Goal: Information Seeking & Learning: Learn about a topic

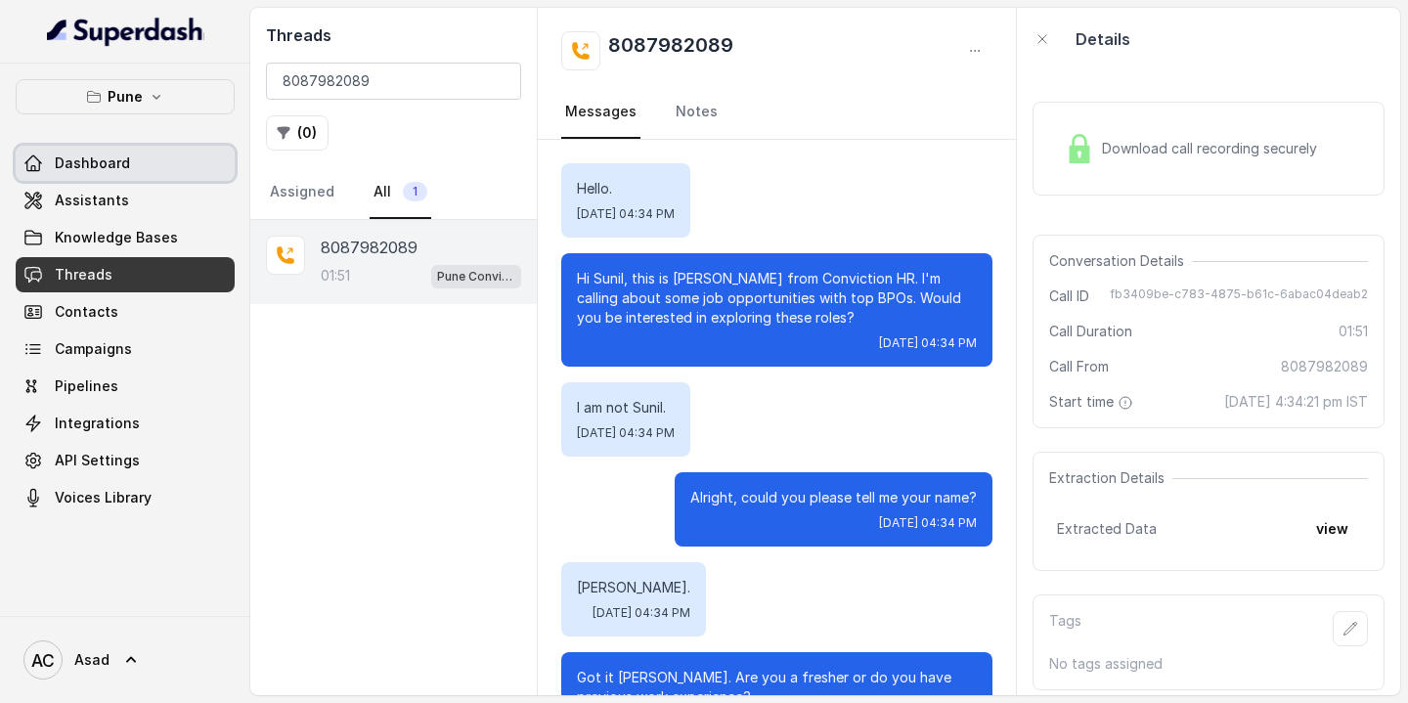
click at [111, 158] on span "Dashboard" at bounding box center [92, 163] width 75 height 20
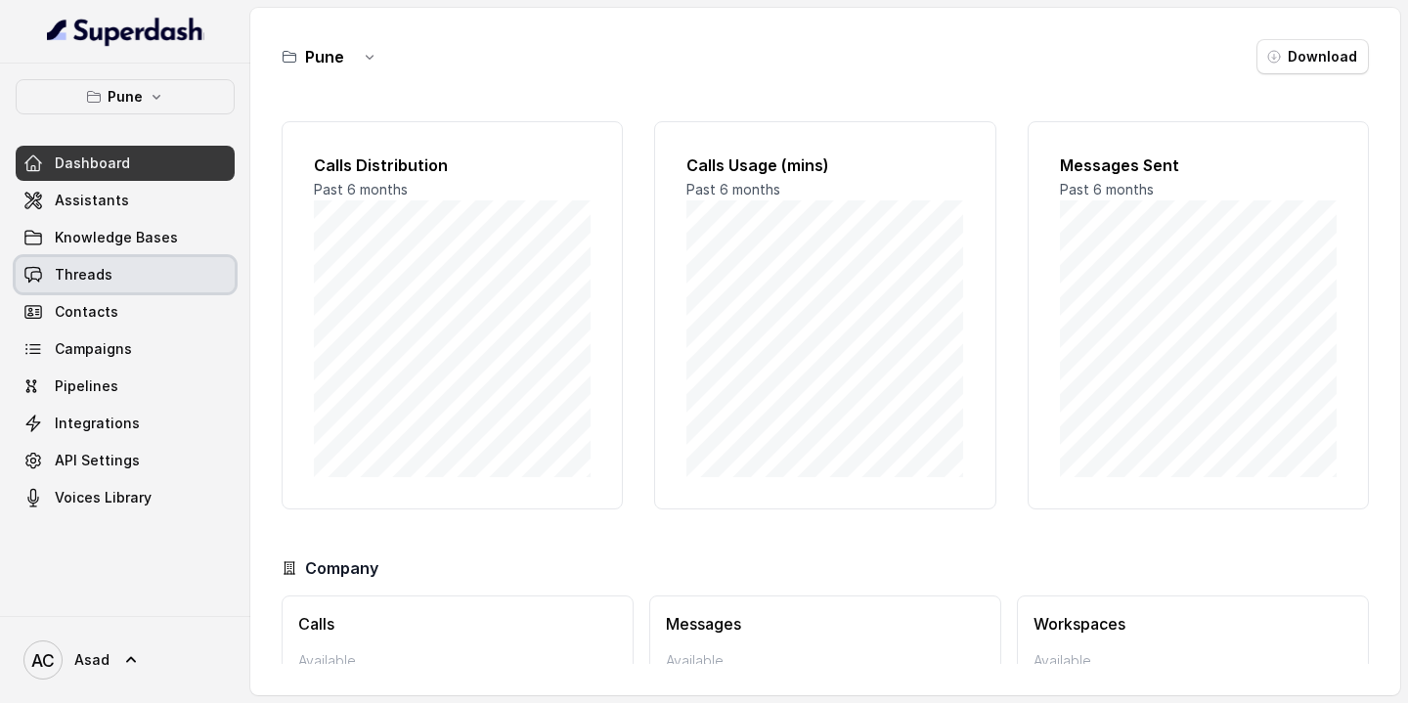
click at [119, 274] on link "Threads" at bounding box center [125, 274] width 219 height 35
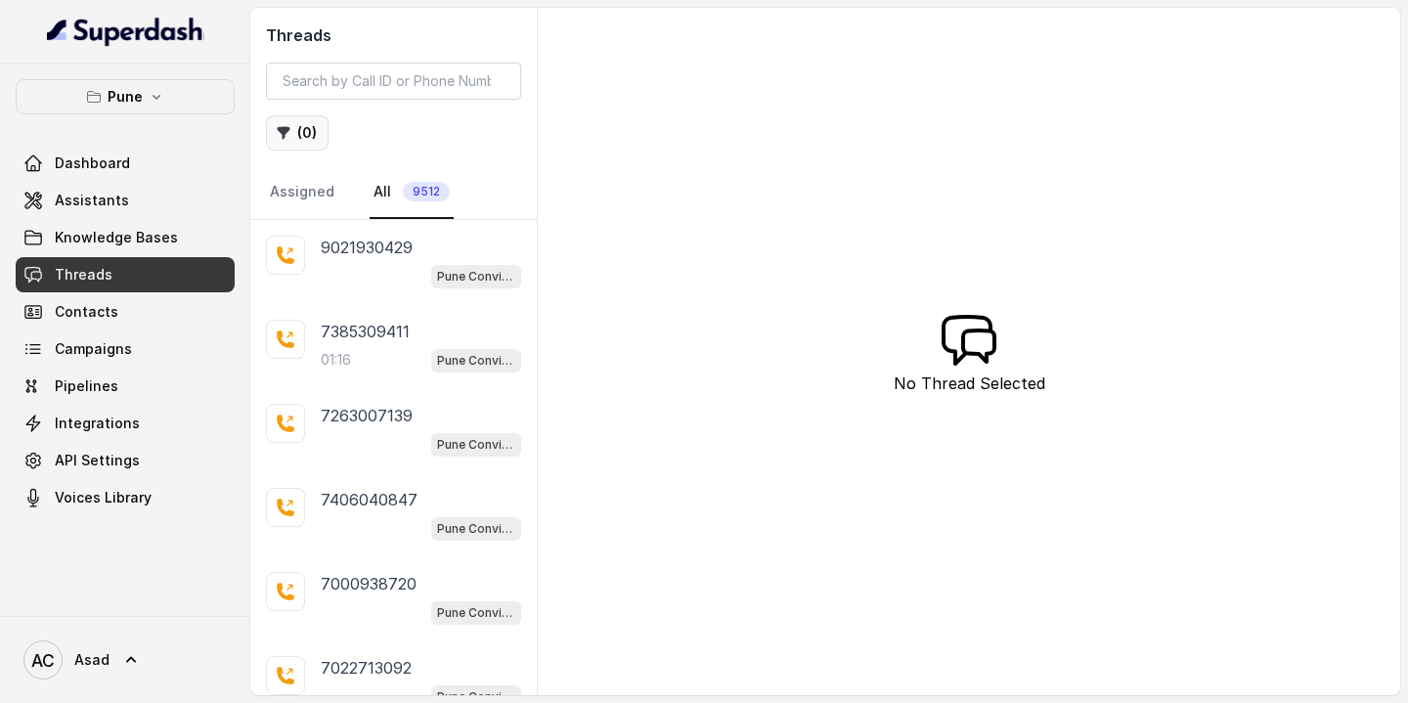
click at [306, 140] on button "( 0 )" at bounding box center [297, 132] width 63 height 35
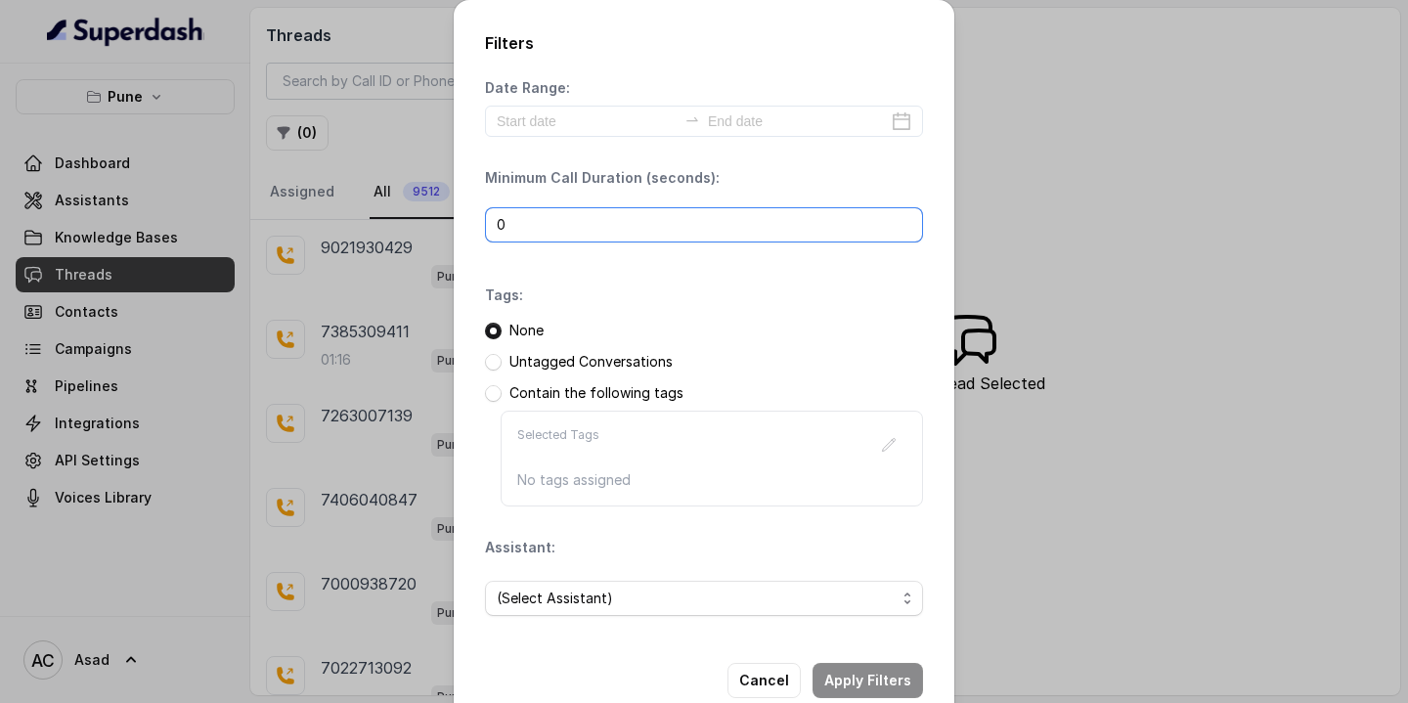
click at [544, 227] on input "0" at bounding box center [704, 224] width 438 height 35
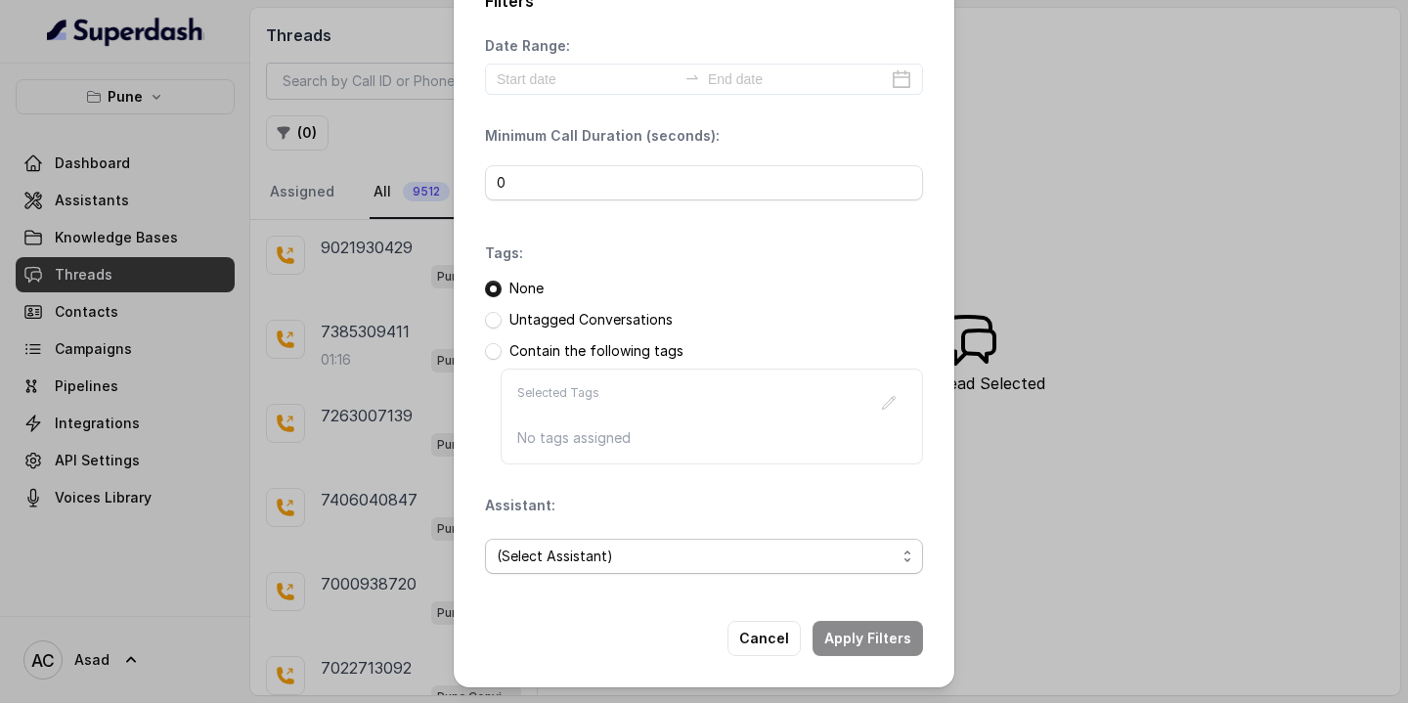
click at [583, 550] on span "(Select Assistant)" at bounding box center [696, 556] width 399 height 23
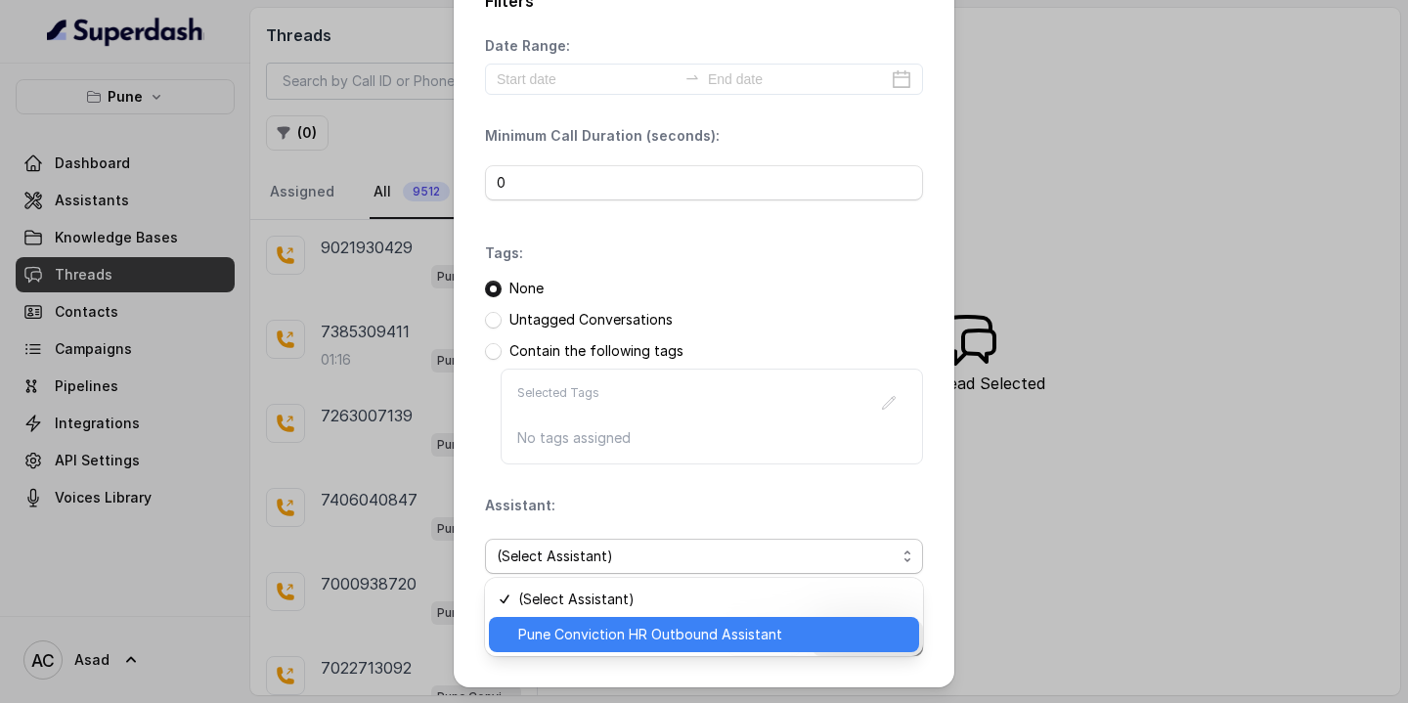
click at [571, 638] on span "Pune Conviction HR Outbound Assistant" at bounding box center [712, 634] width 389 height 23
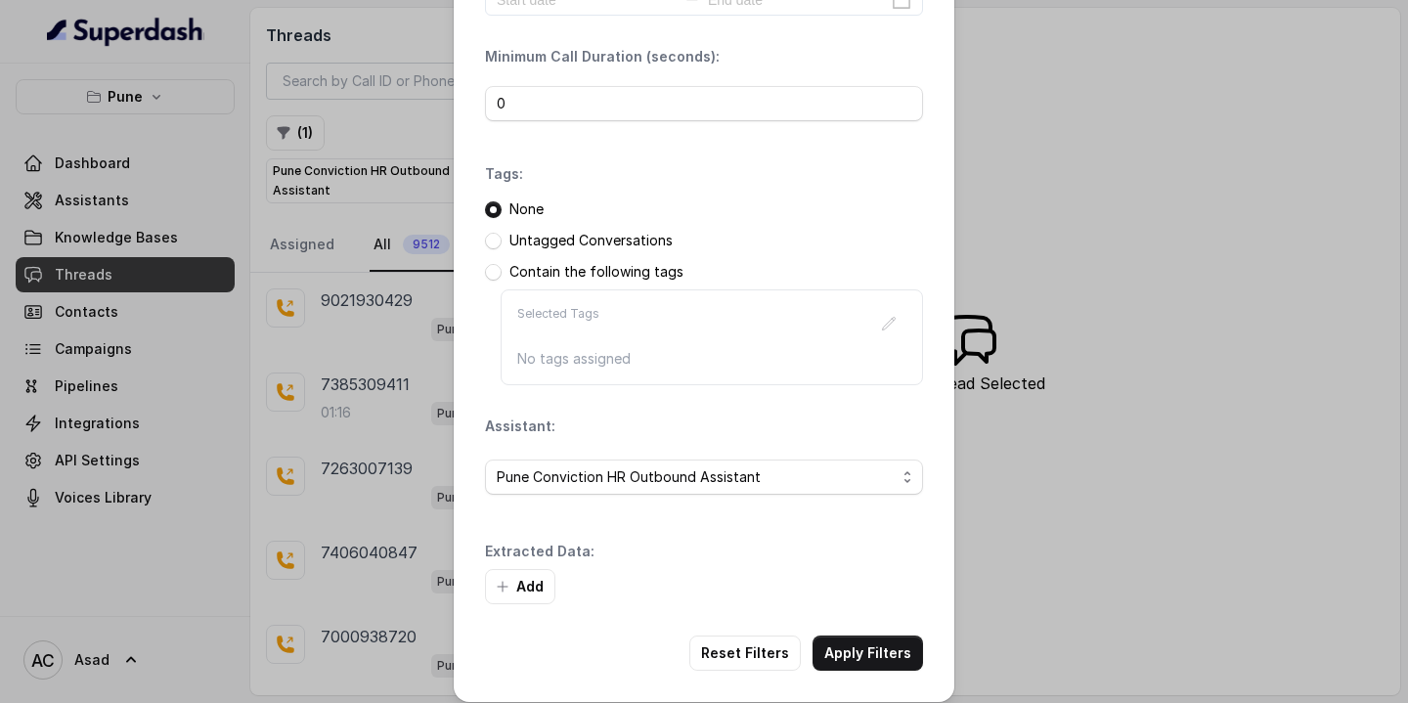
scroll to position [136, 0]
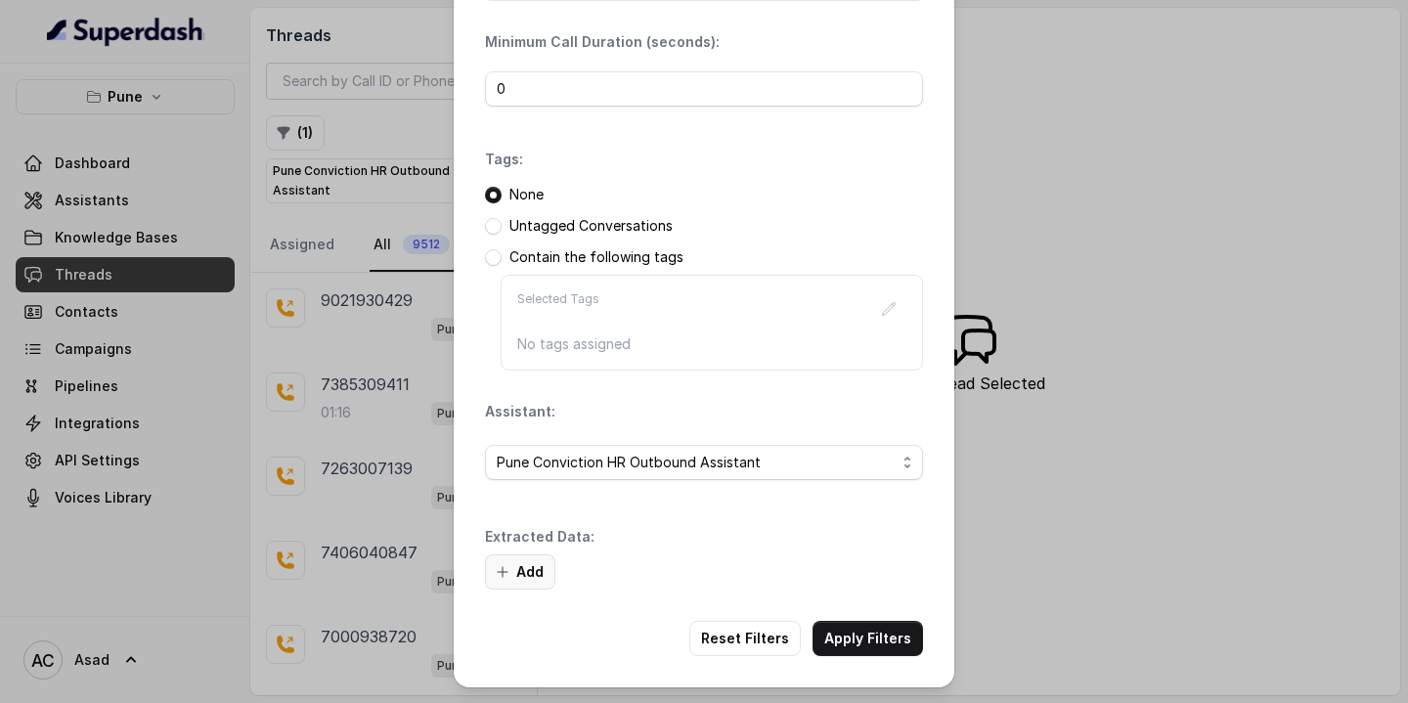
click at [529, 569] on button "Add" at bounding box center [520, 571] width 70 height 35
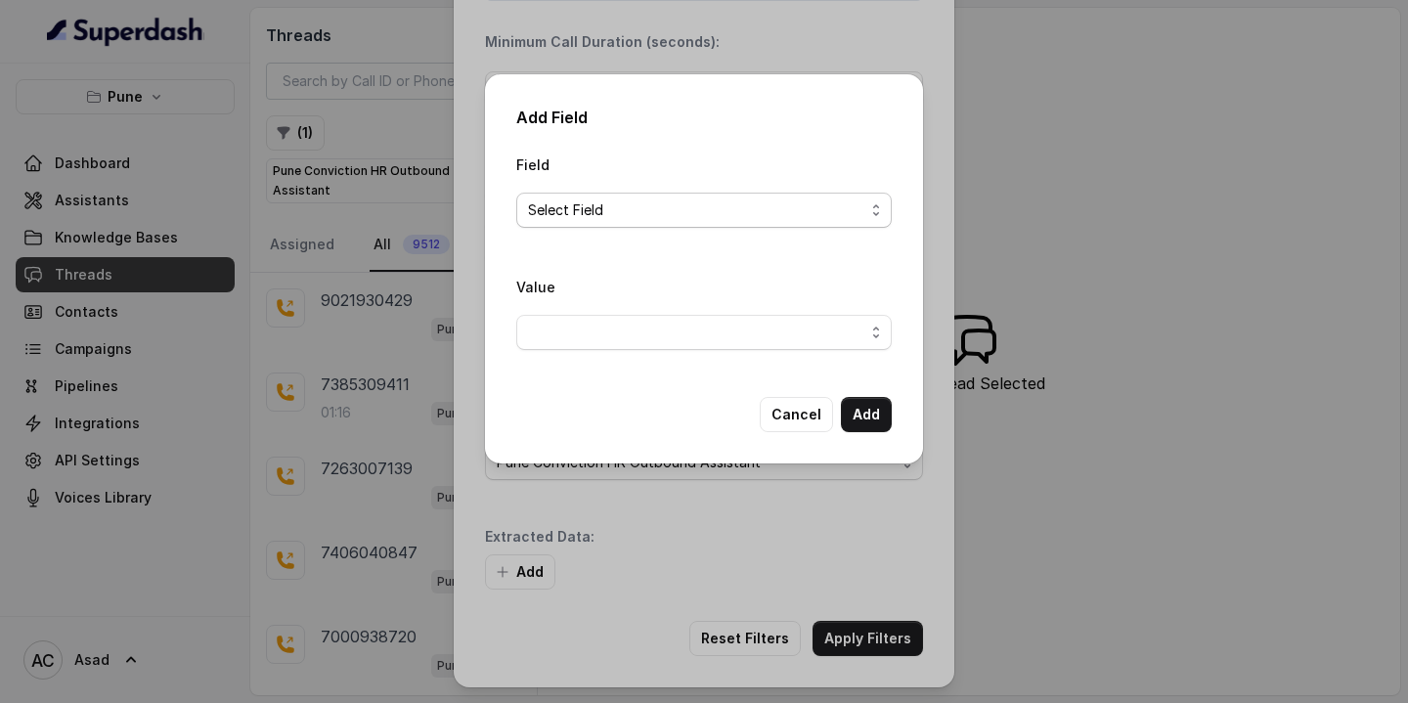
click at [618, 215] on span "Select Field" at bounding box center [696, 209] width 336 height 23
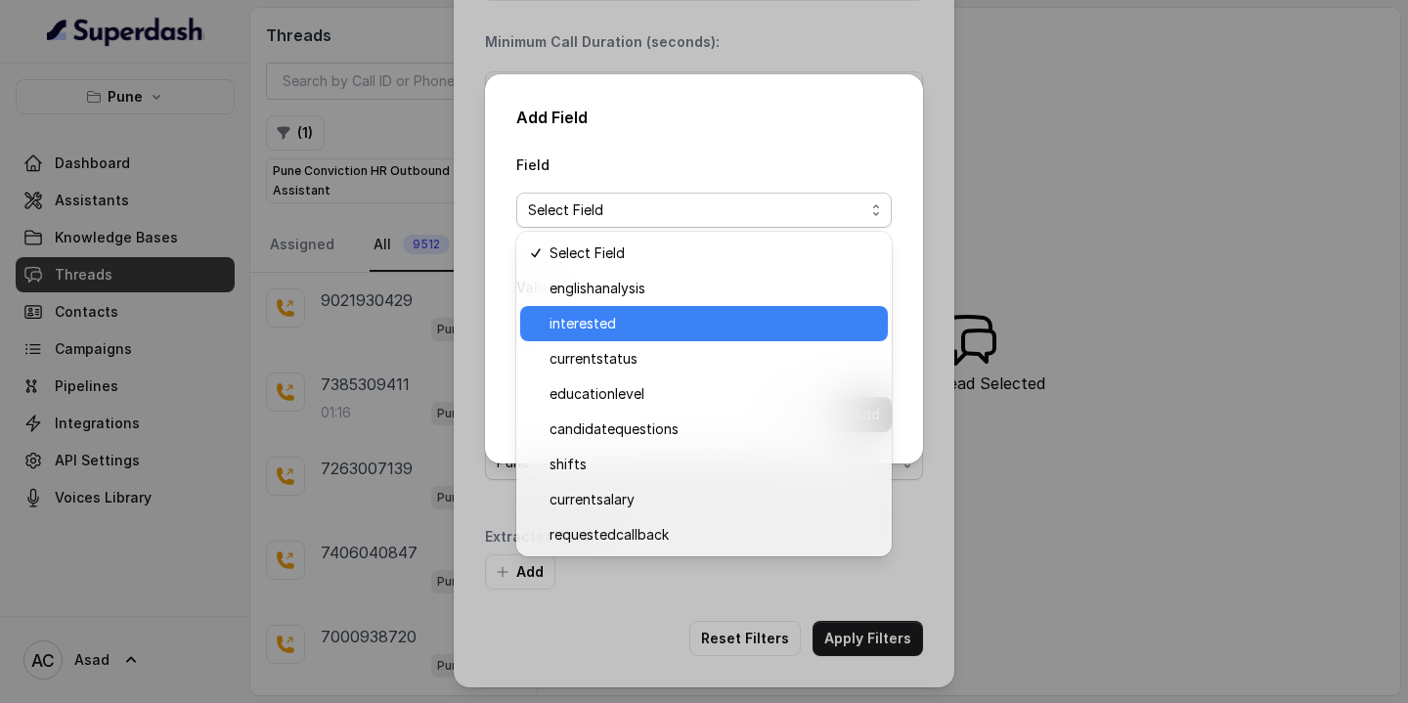
click at [591, 320] on span "interested" at bounding box center [712, 323] width 327 height 23
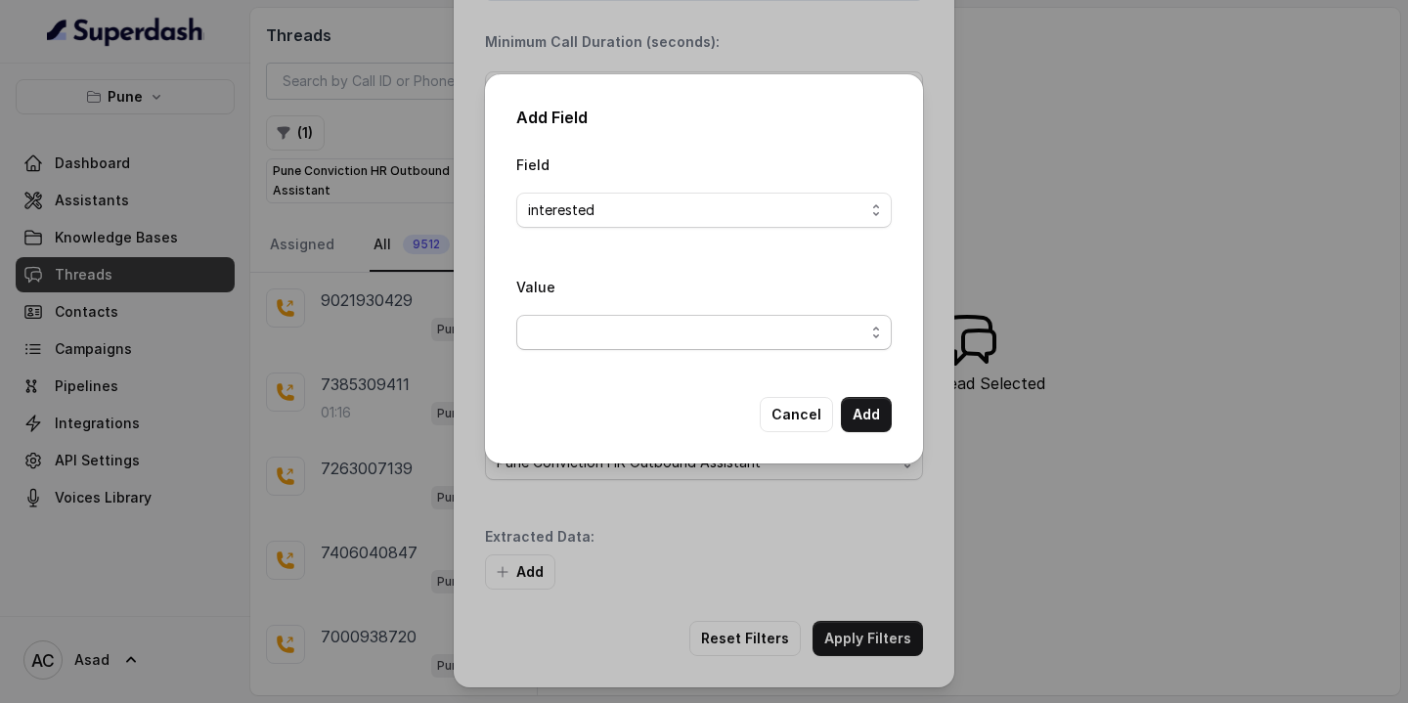
click at [729, 335] on span "button" at bounding box center [703, 332] width 375 height 35
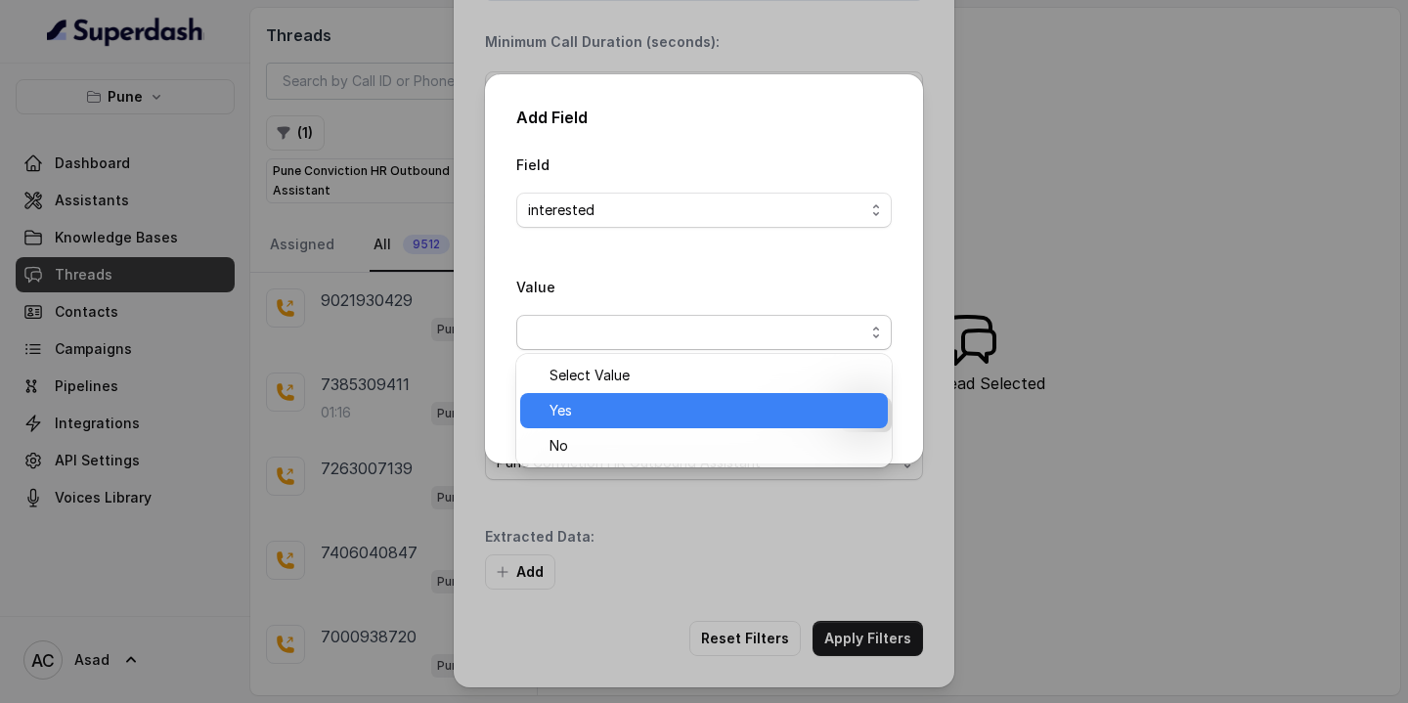
click at [614, 410] on span "Yes" at bounding box center [712, 410] width 327 height 23
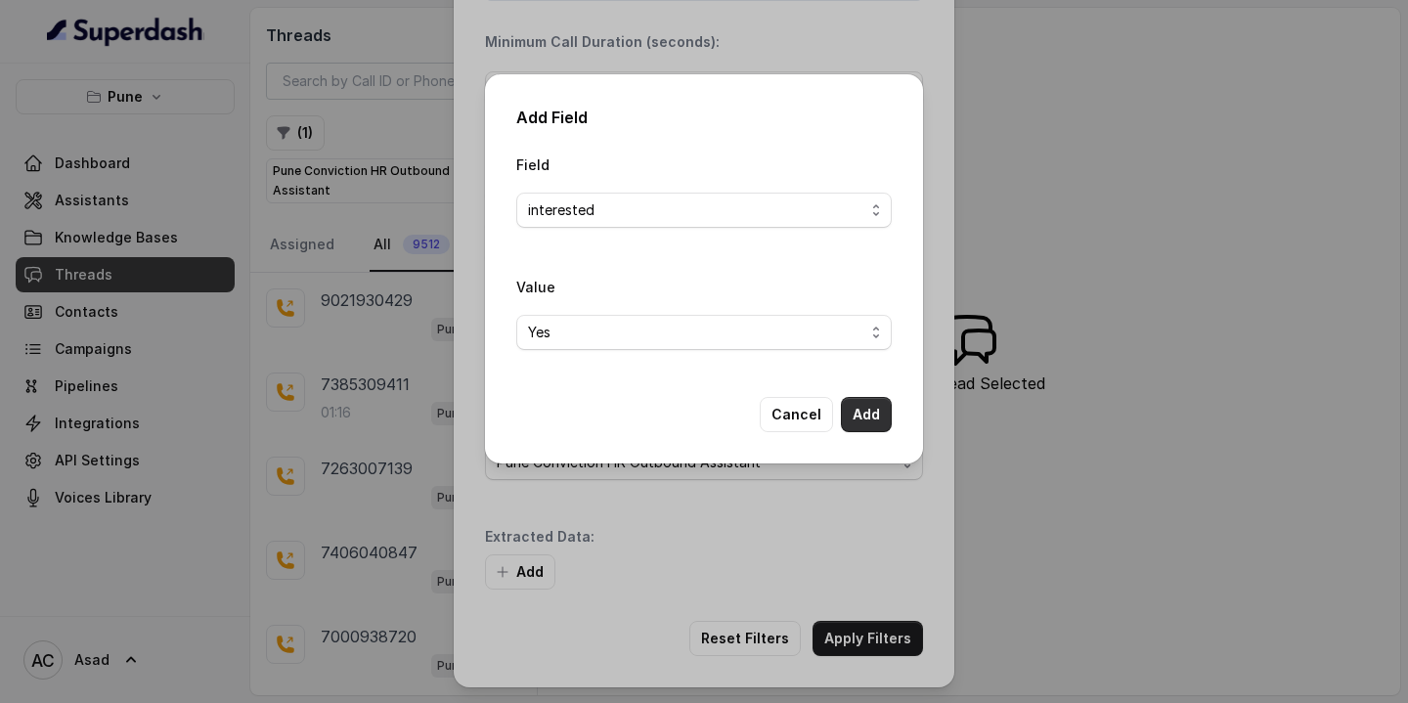
click at [869, 415] on button "Add" at bounding box center [866, 414] width 51 height 35
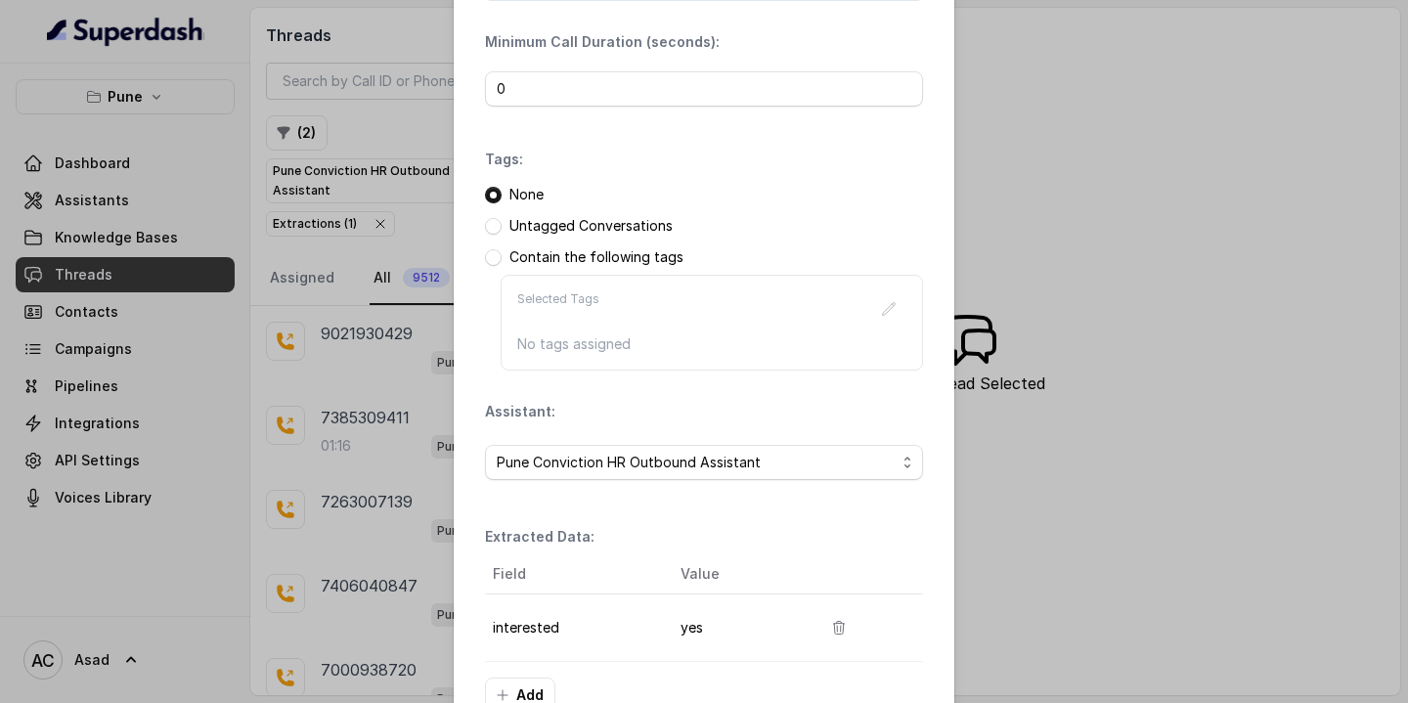
scroll to position [259, 0]
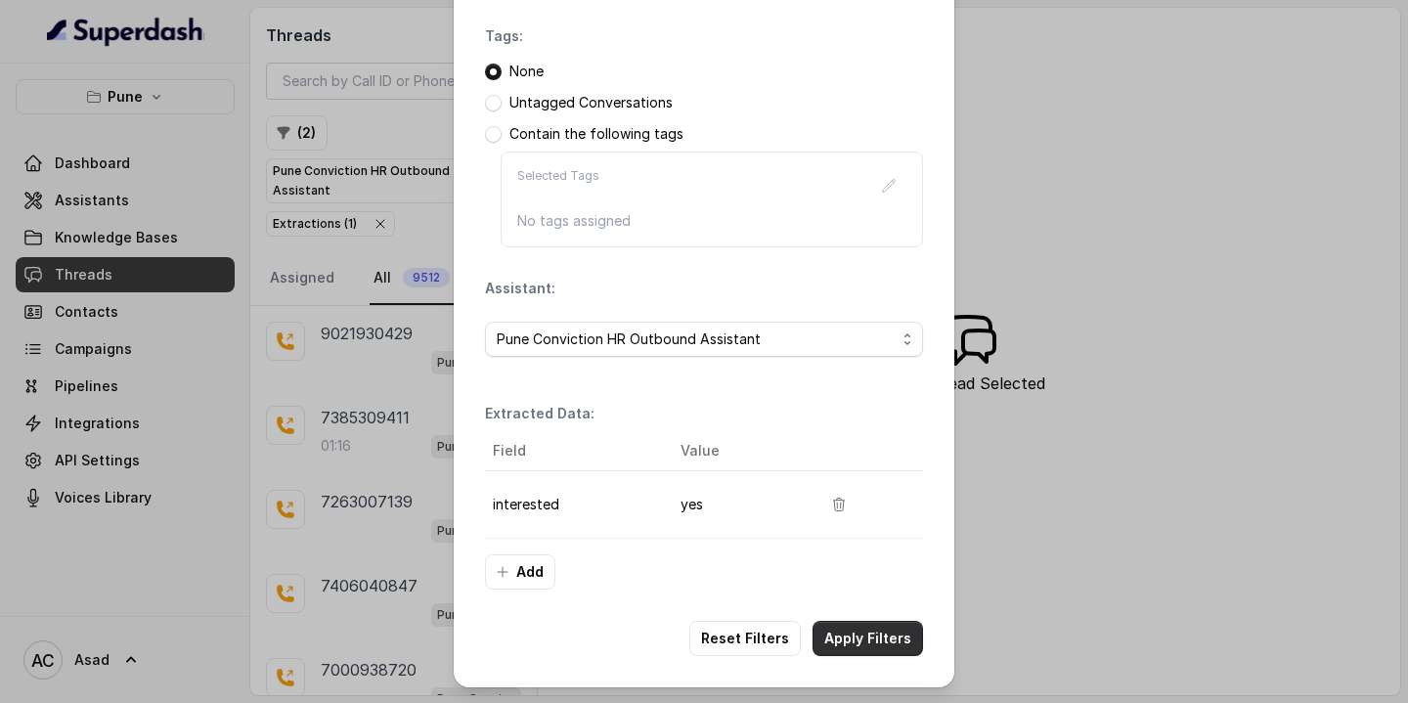
click at [857, 631] on button "Apply Filters" at bounding box center [867, 638] width 110 height 35
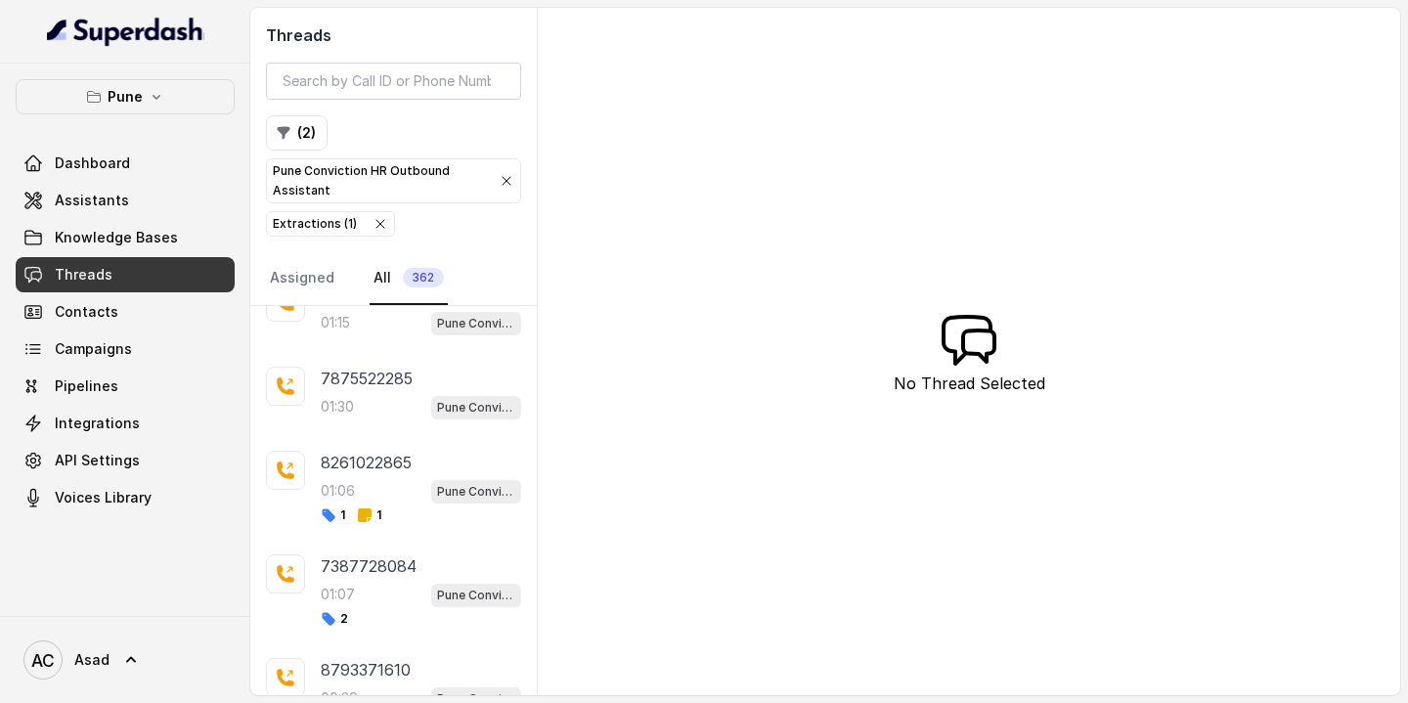
scroll to position [1294, 0]
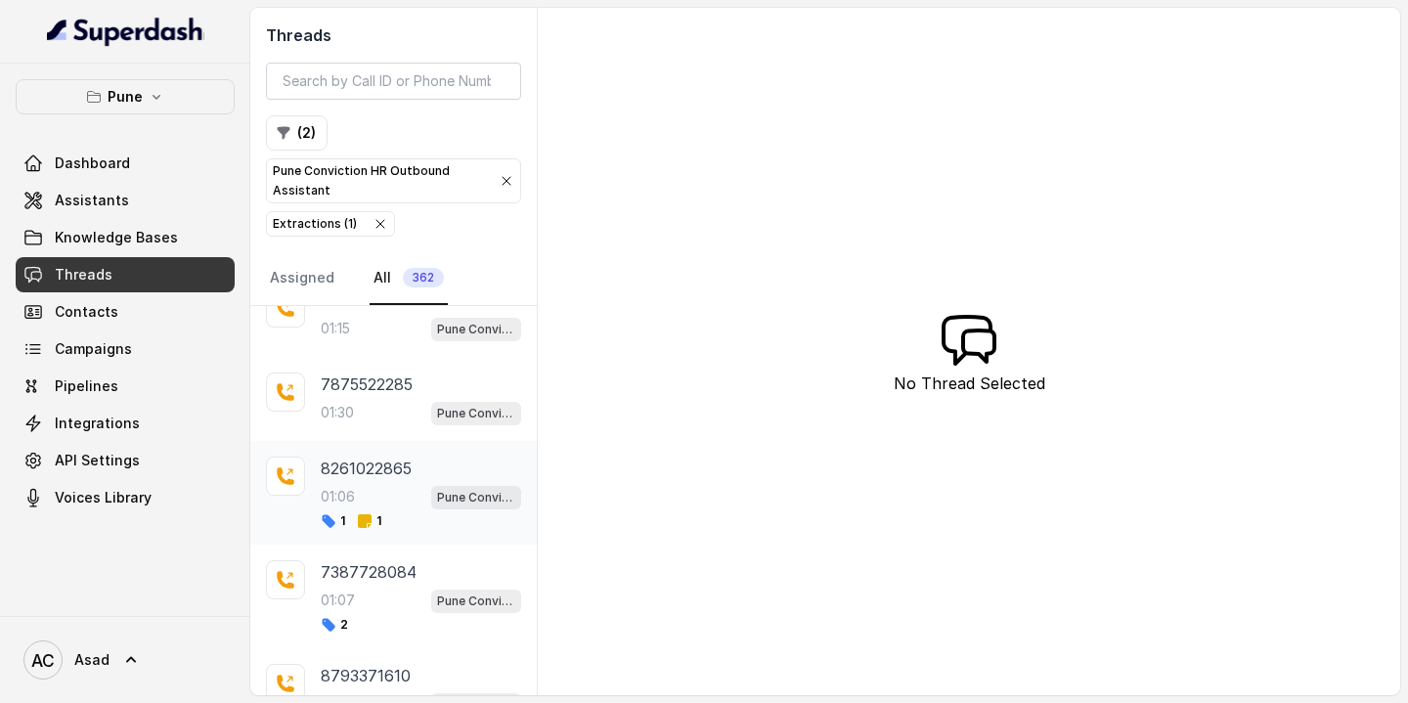
click at [389, 459] on p "8261022865" at bounding box center [366, 468] width 91 height 23
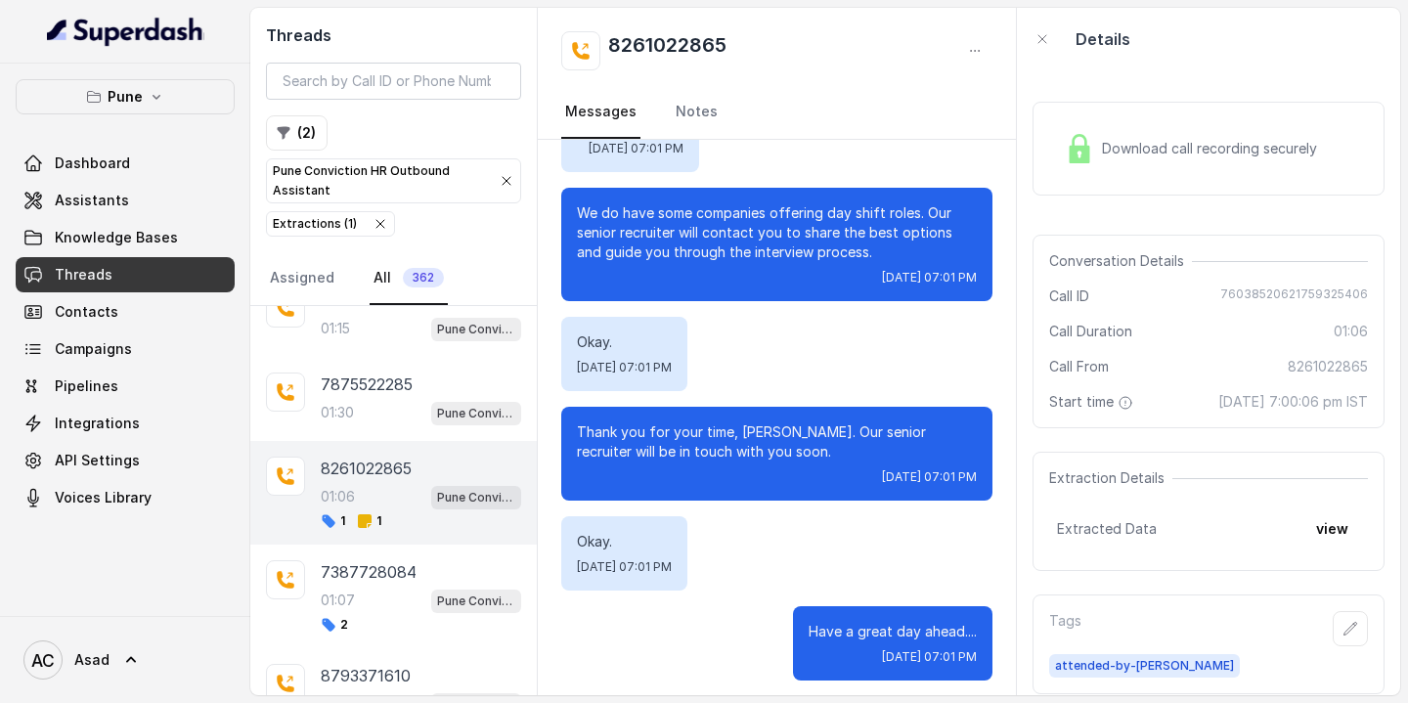
scroll to position [1193, 0]
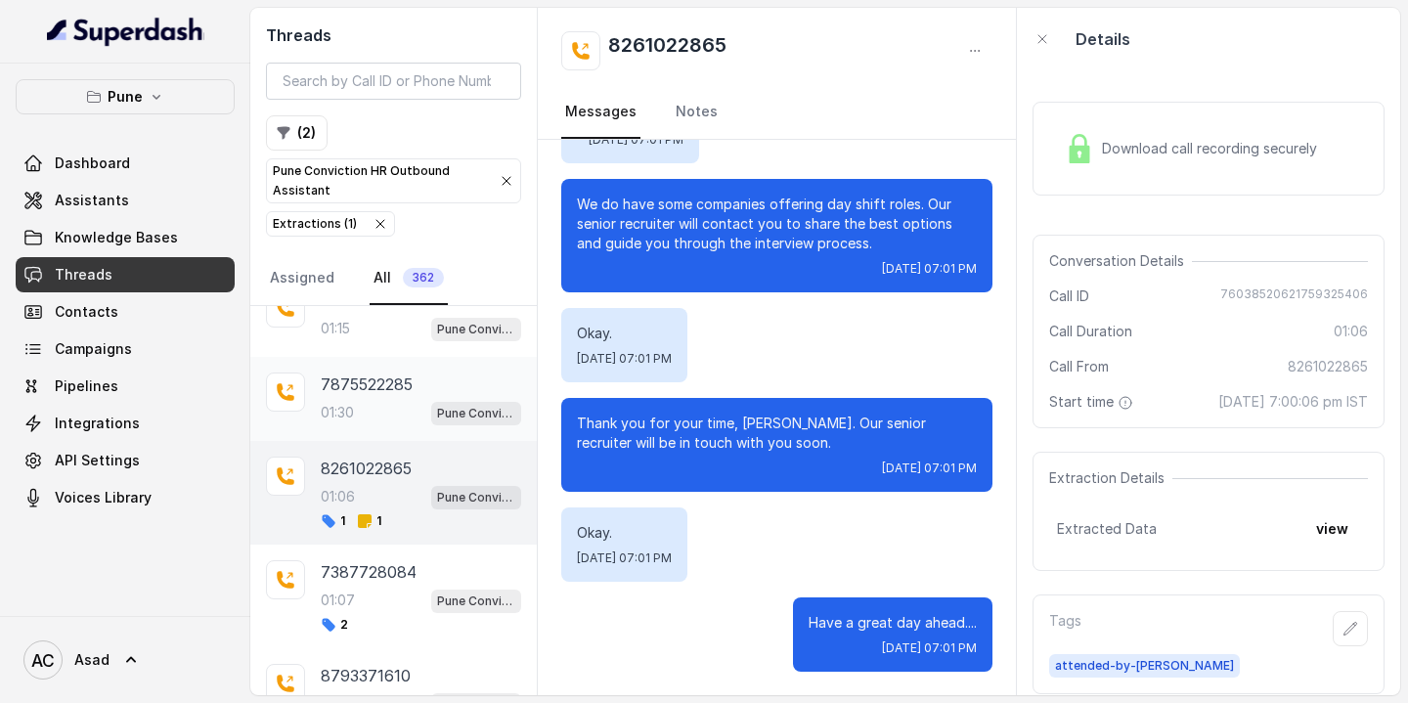
click at [360, 388] on div "7875522285 01:30 Pune Conviction HR Outbound Assistant" at bounding box center [421, 398] width 200 height 53
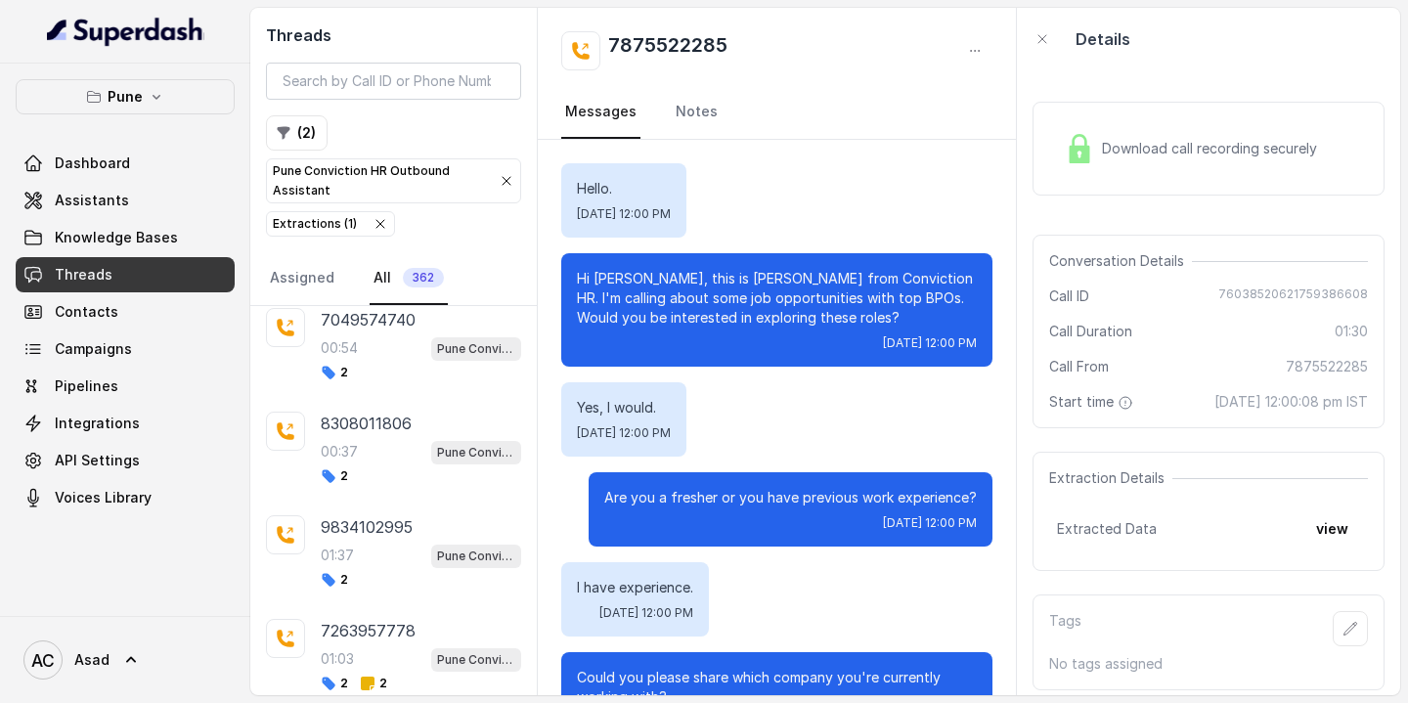
scroll to position [7266, 0]
